Goal: Navigation & Orientation: Find specific page/section

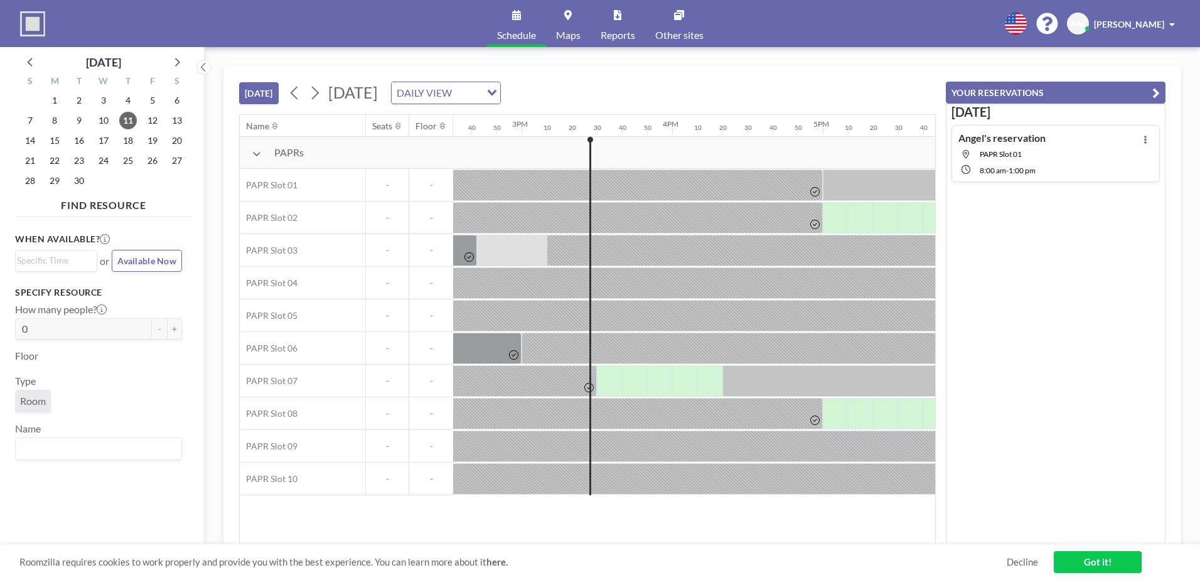
scroll to position [0, 2284]
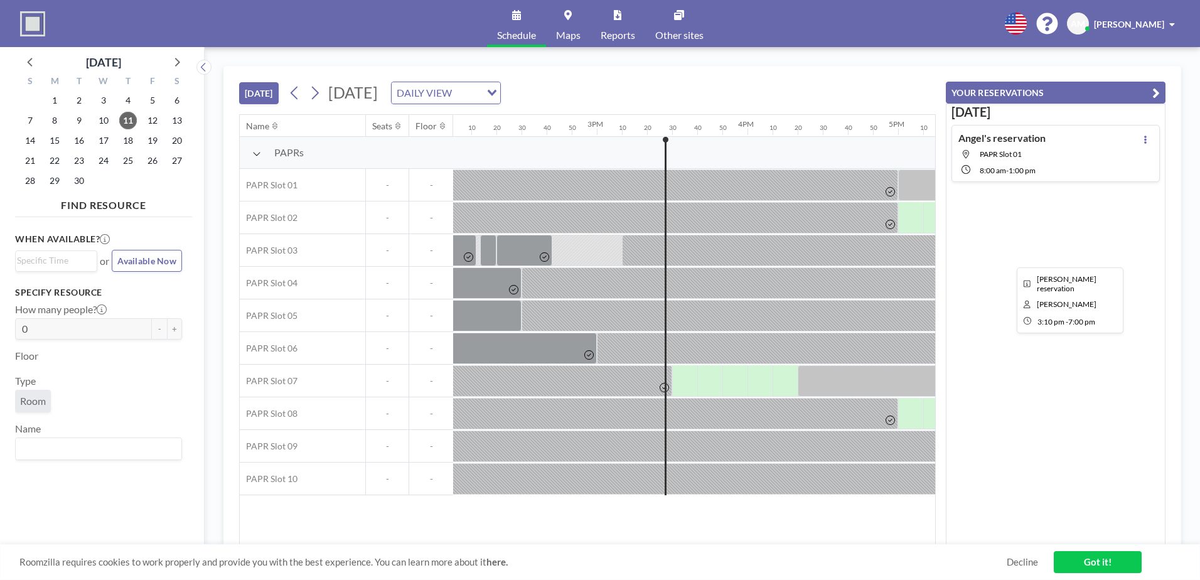
scroll to position [0, 2284]
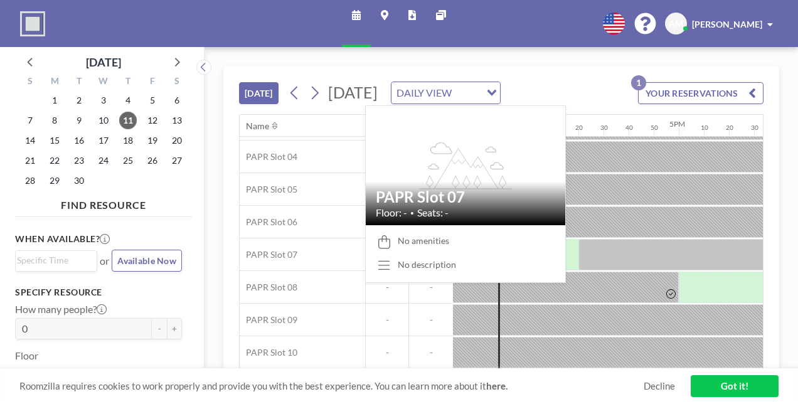
scroll to position [148, 2334]
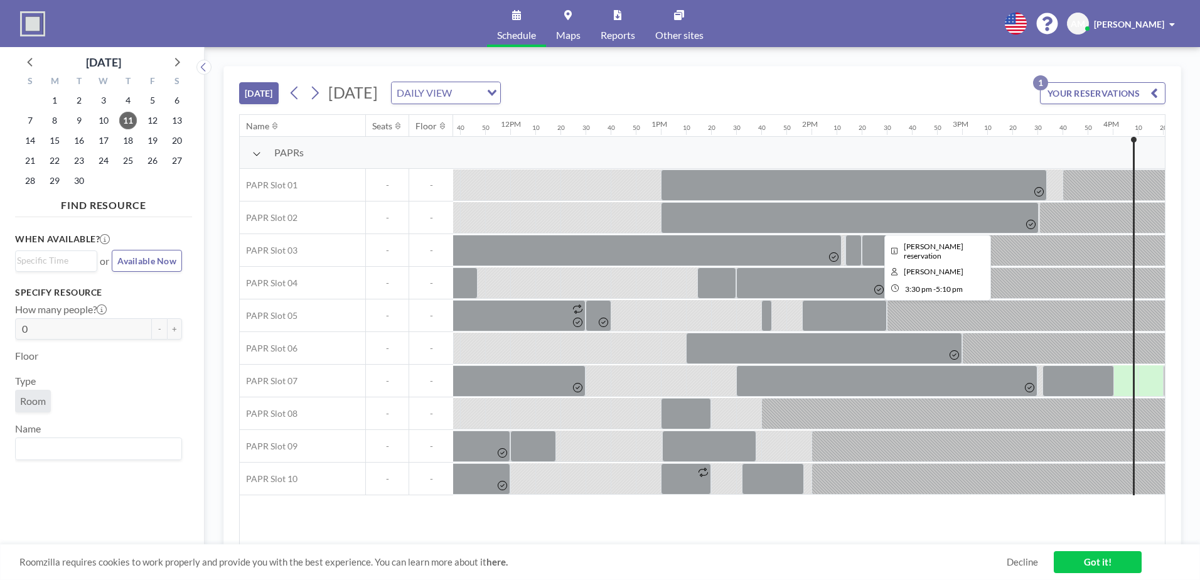
scroll to position [0, 2384]
